Goal: Information Seeking & Learning: Understand process/instructions

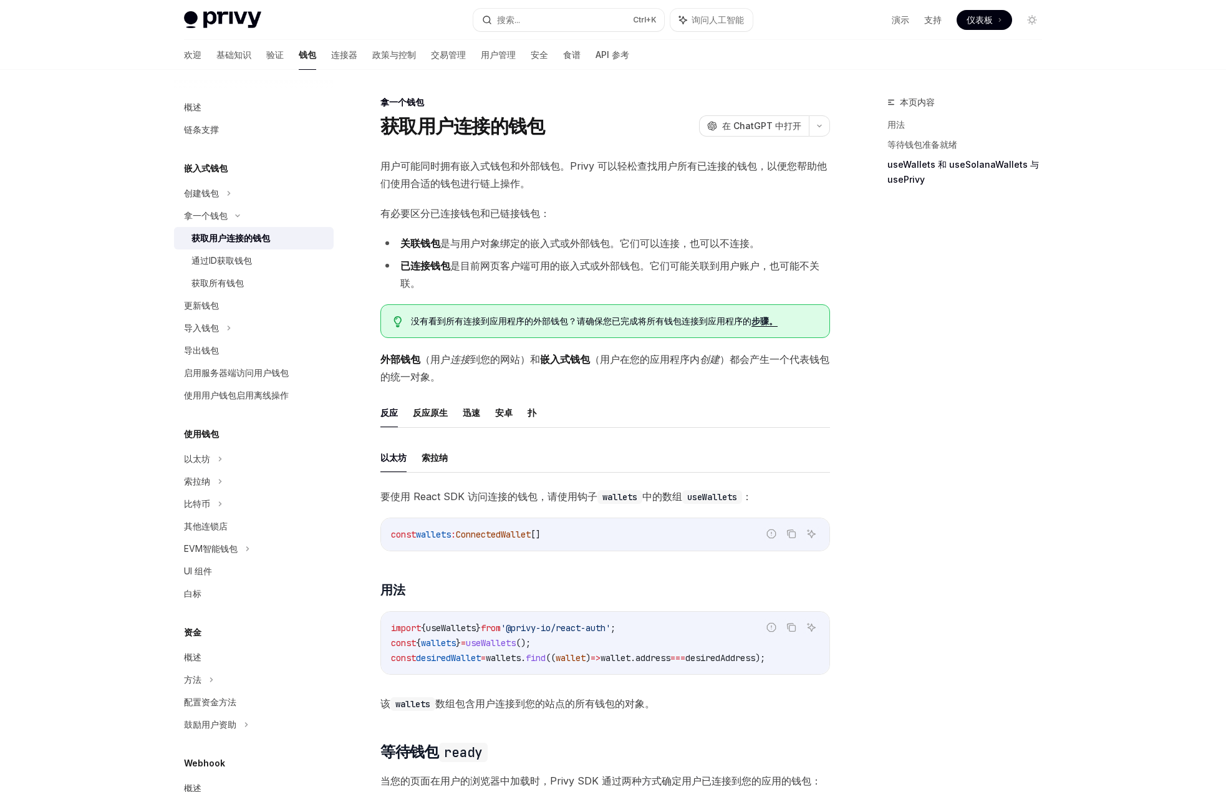
scroll to position [716, 0]
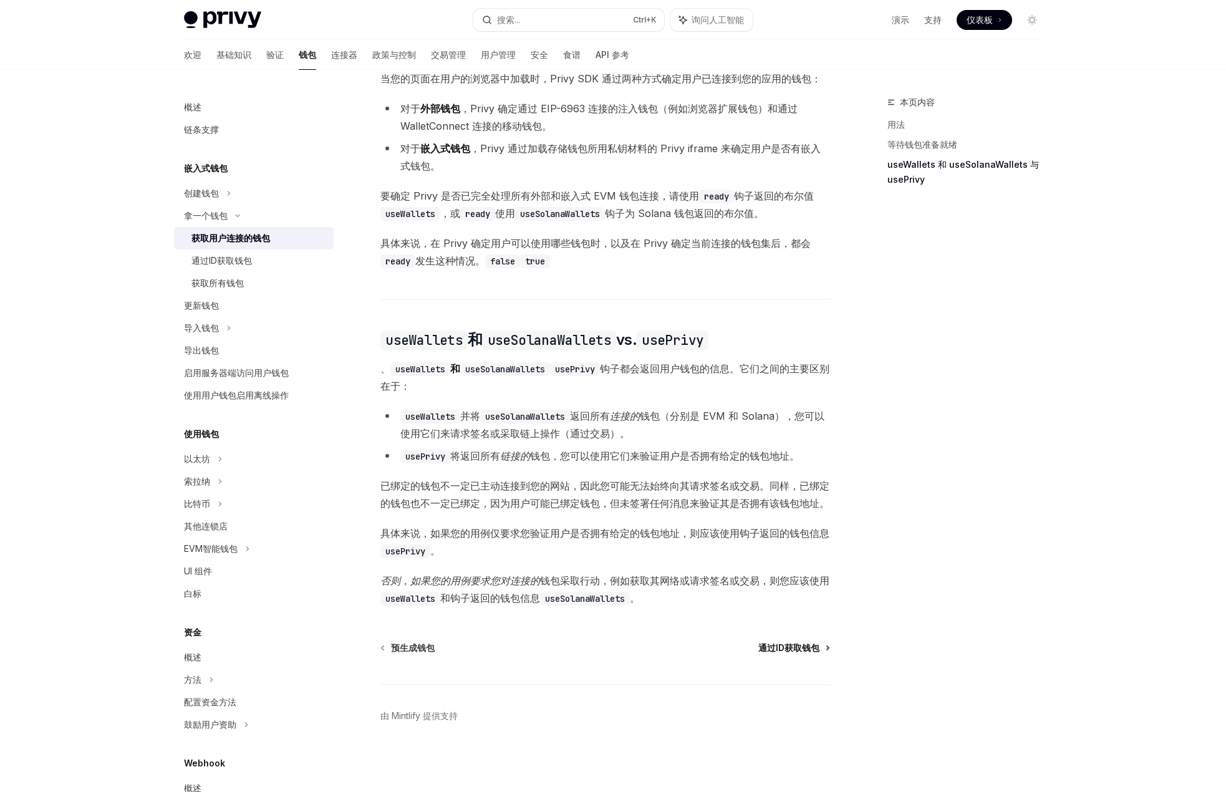
click at [769, 650] on font "通过ID获取钱包" at bounding box center [788, 647] width 61 height 11
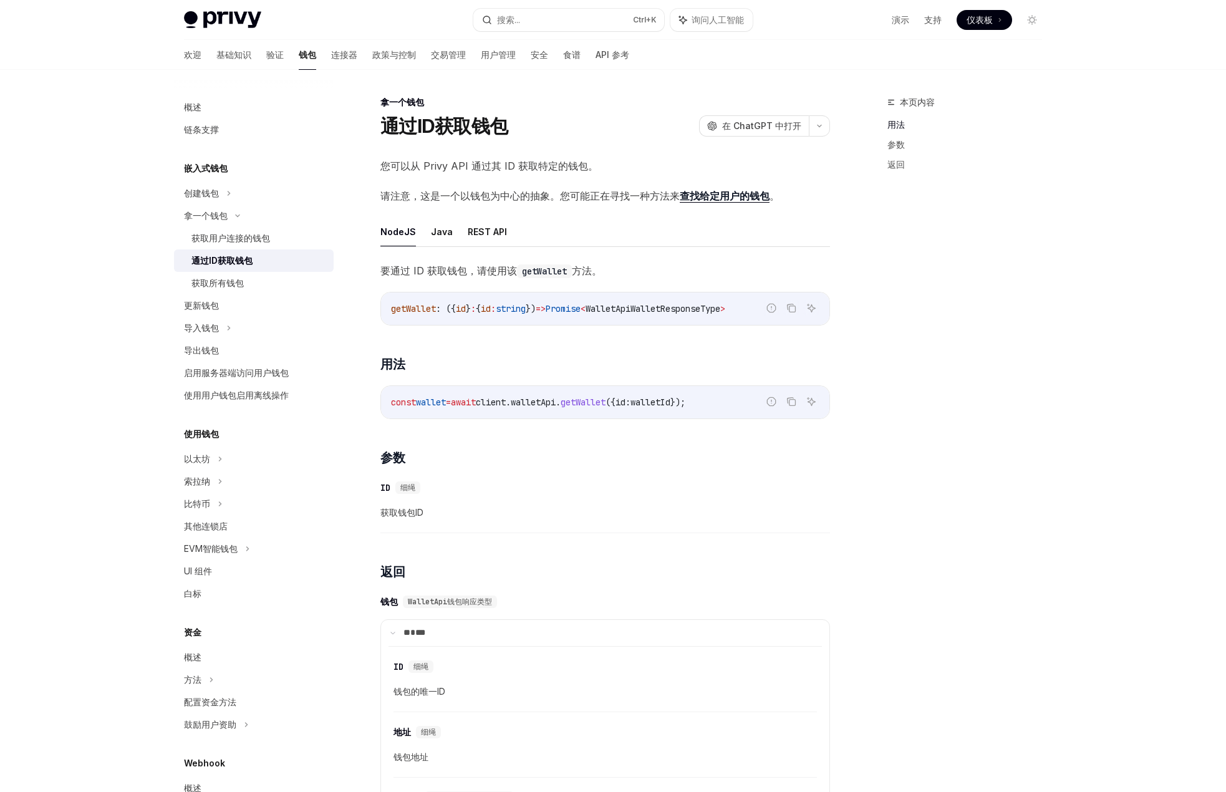
click at [409, 513] on font "获取钱包ID" at bounding box center [401, 512] width 43 height 11
click at [223, 279] on font "获取所有钱包" at bounding box center [217, 282] width 52 height 11
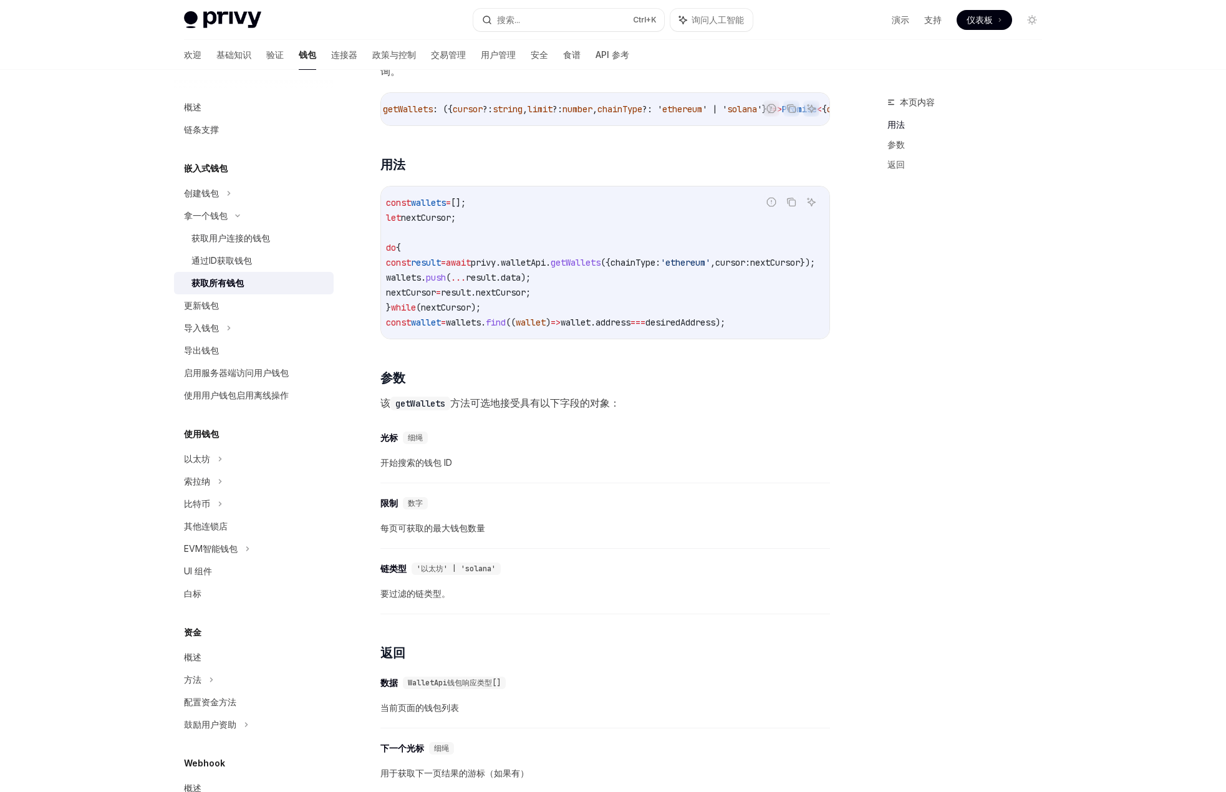
scroll to position [0, 7]
drag, startPoint x: 549, startPoint y: 343, endPoint x: 596, endPoint y: 347, distance: 46.9
click at [596, 339] on div "const wallets = []; let nextCursor ; do { const result = await privy . walletAp…" at bounding box center [605, 262] width 448 height 152
click at [565, 409] on font "方法可选地接受具有以下字段的对象：" at bounding box center [535, 403] width 170 height 12
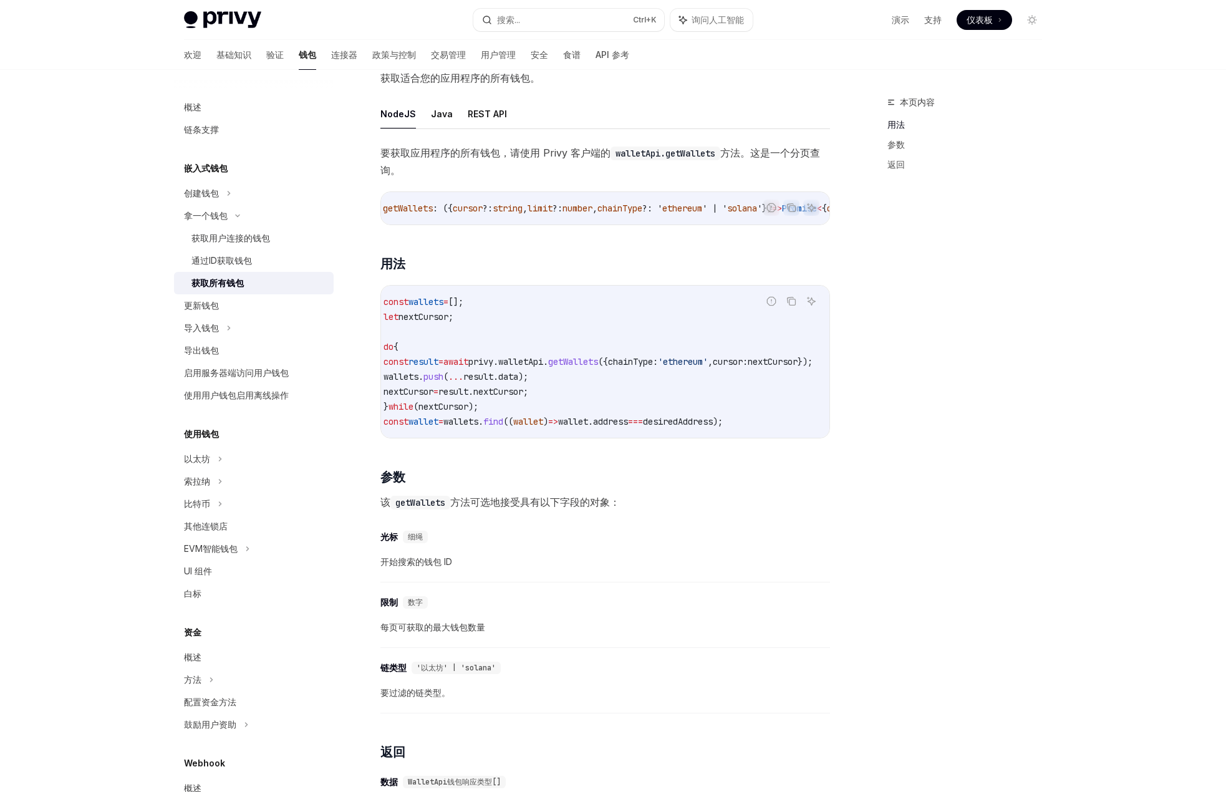
scroll to position [26, 0]
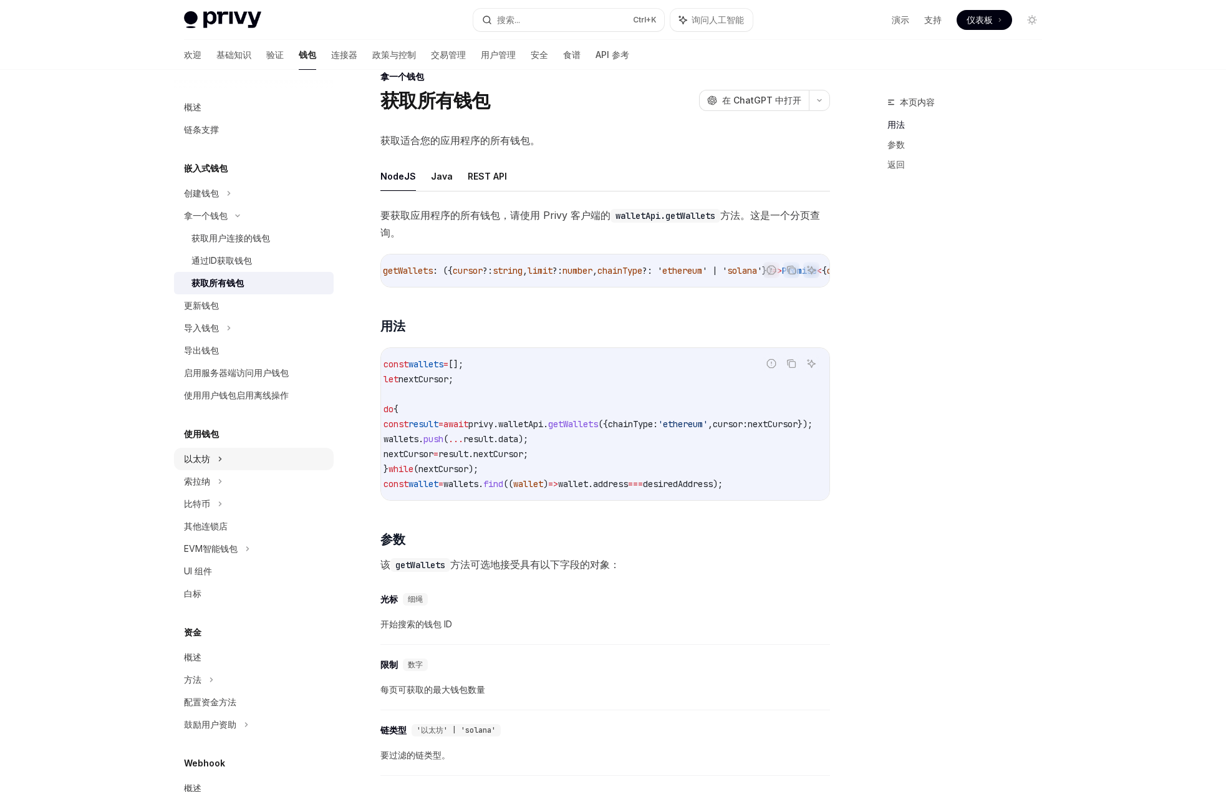
click at [216, 456] on div "以太坊" at bounding box center [254, 459] width 160 height 22
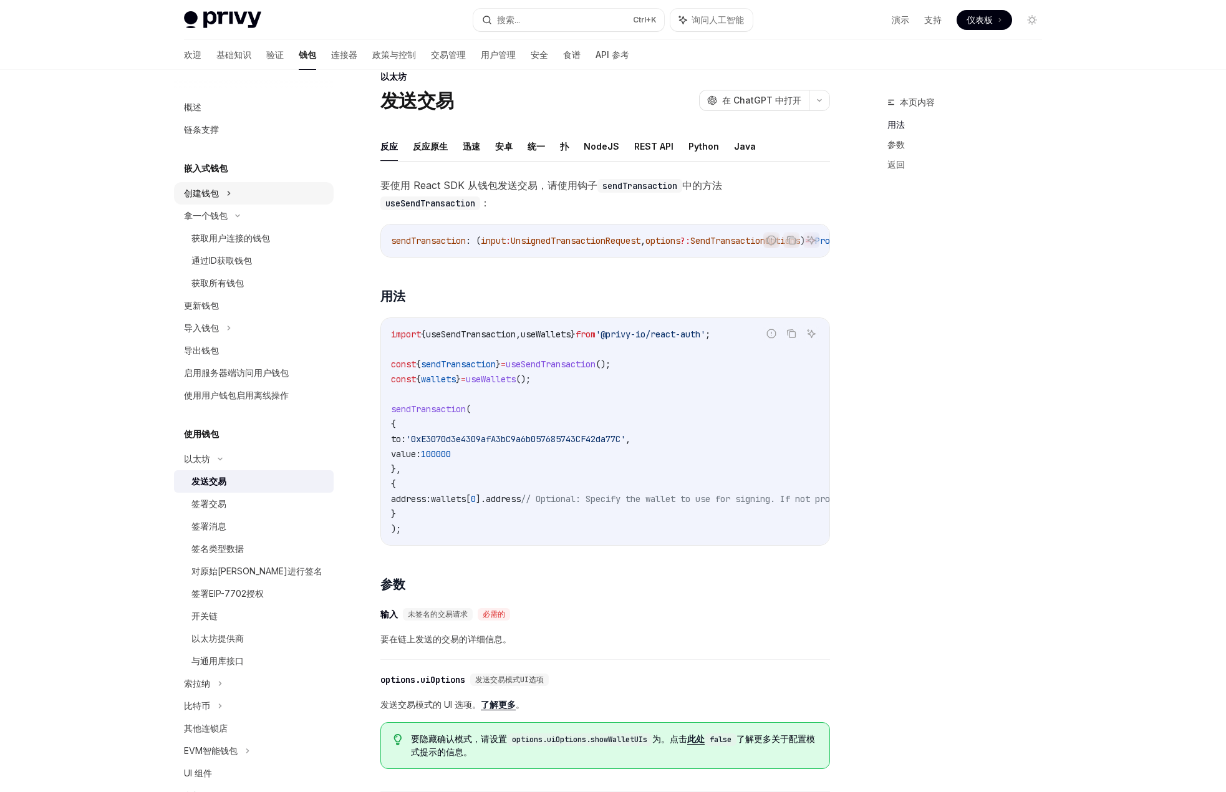
click at [223, 195] on div "创建钱包" at bounding box center [254, 193] width 160 height 22
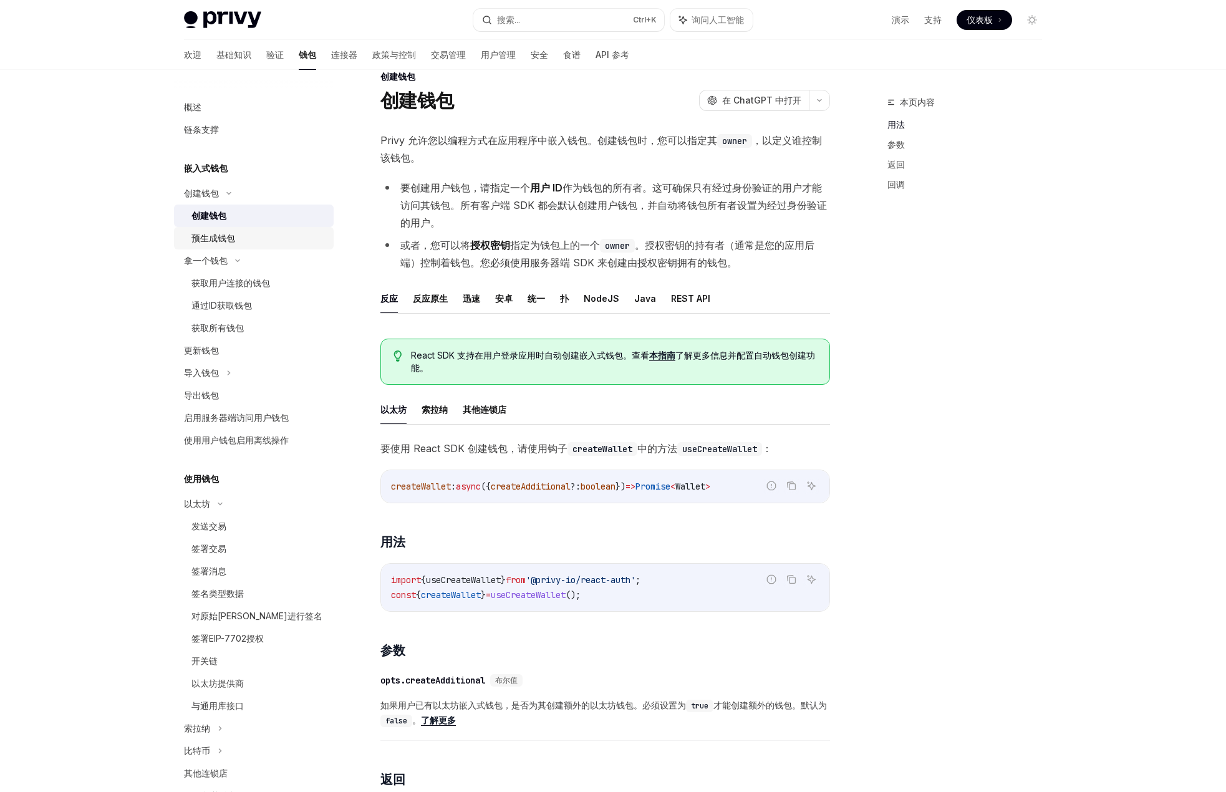
click at [220, 241] on font "预生成钱包" at bounding box center [213, 238] width 44 height 11
type textarea "*"
